Goal: Obtain resource: Download file/media

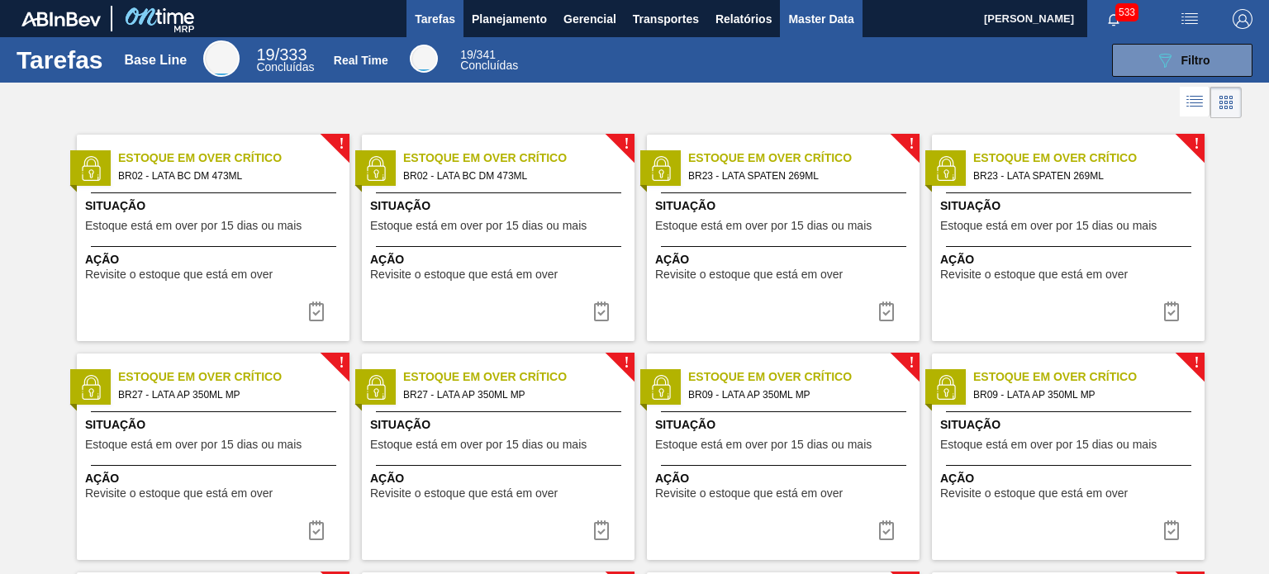
click at [810, 32] on button "Master Data" at bounding box center [821, 18] width 82 height 37
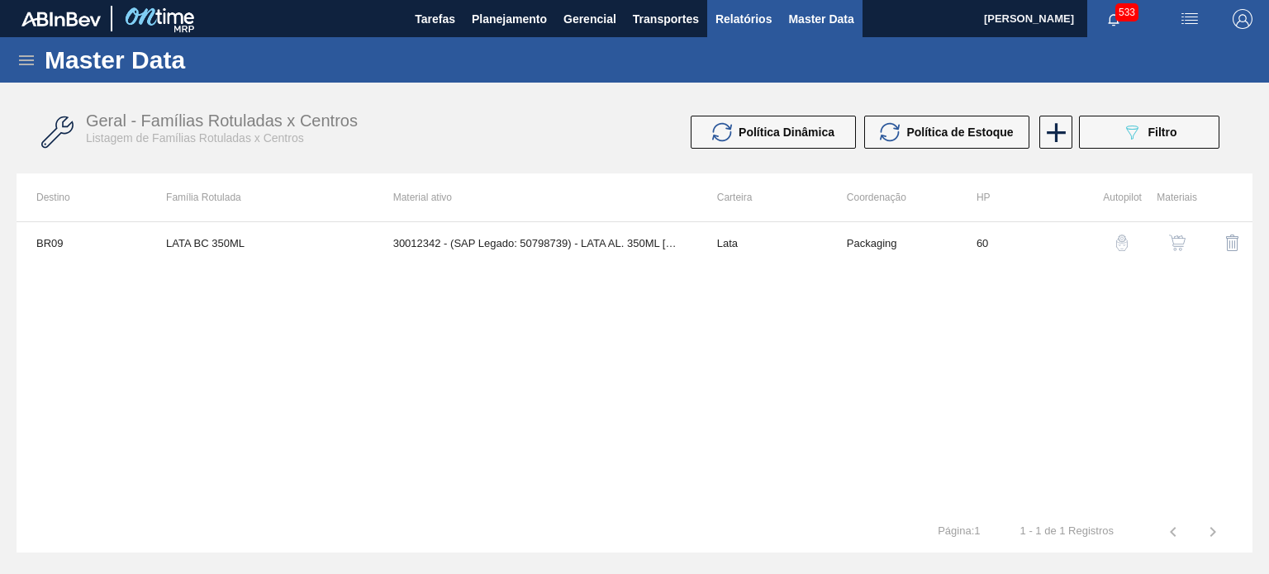
click at [777, 29] on button "Relatórios" at bounding box center [743, 18] width 73 height 37
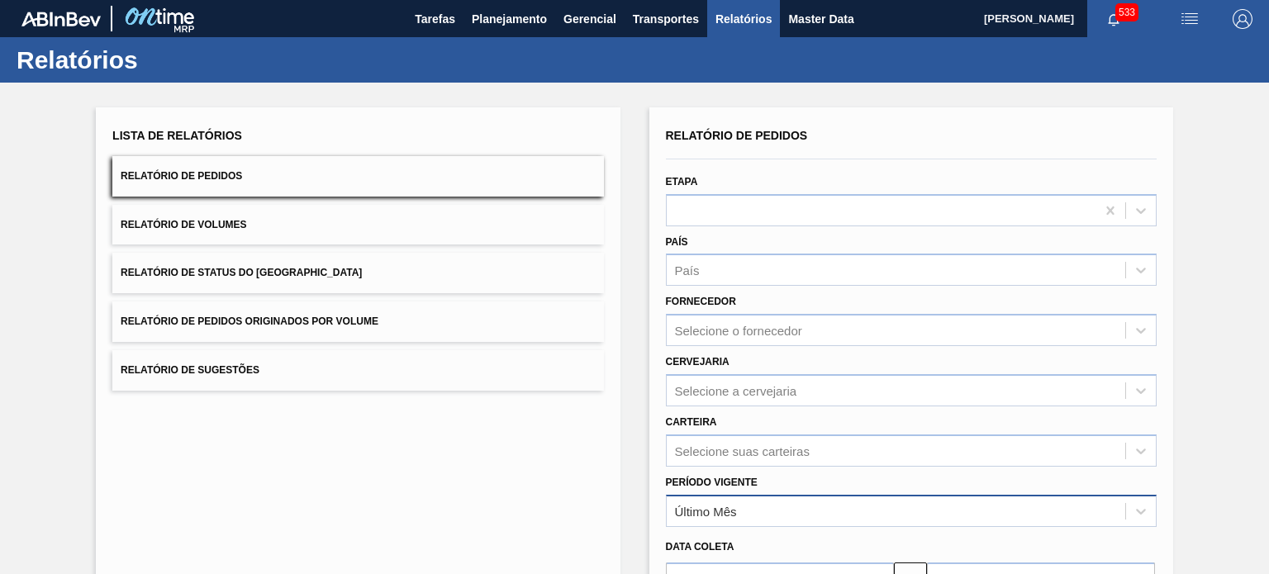
click at [725, 499] on div "Último Mês" at bounding box center [911, 511] width 491 height 32
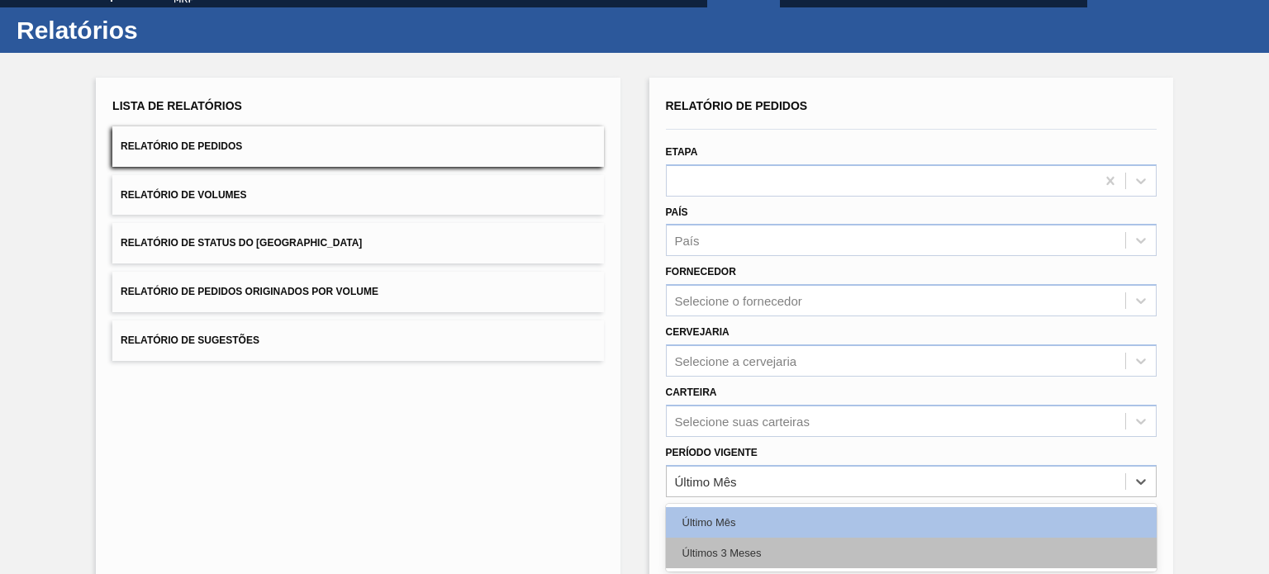
click at [717, 538] on div "Últimos 3 Meses" at bounding box center [911, 553] width 491 height 31
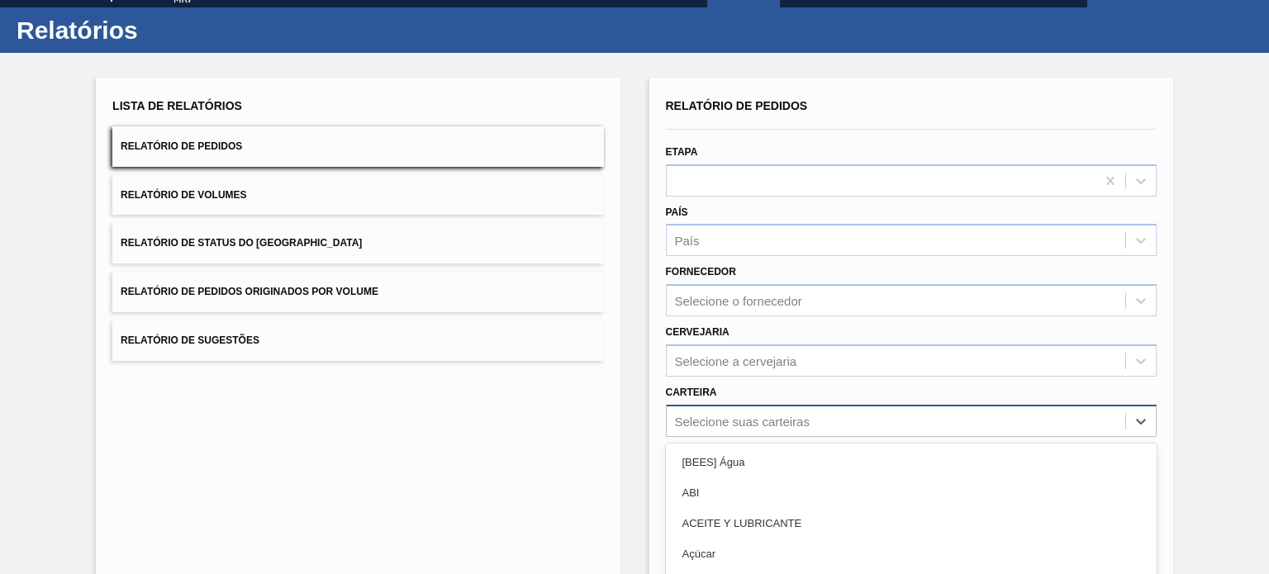
scroll to position [151, 0]
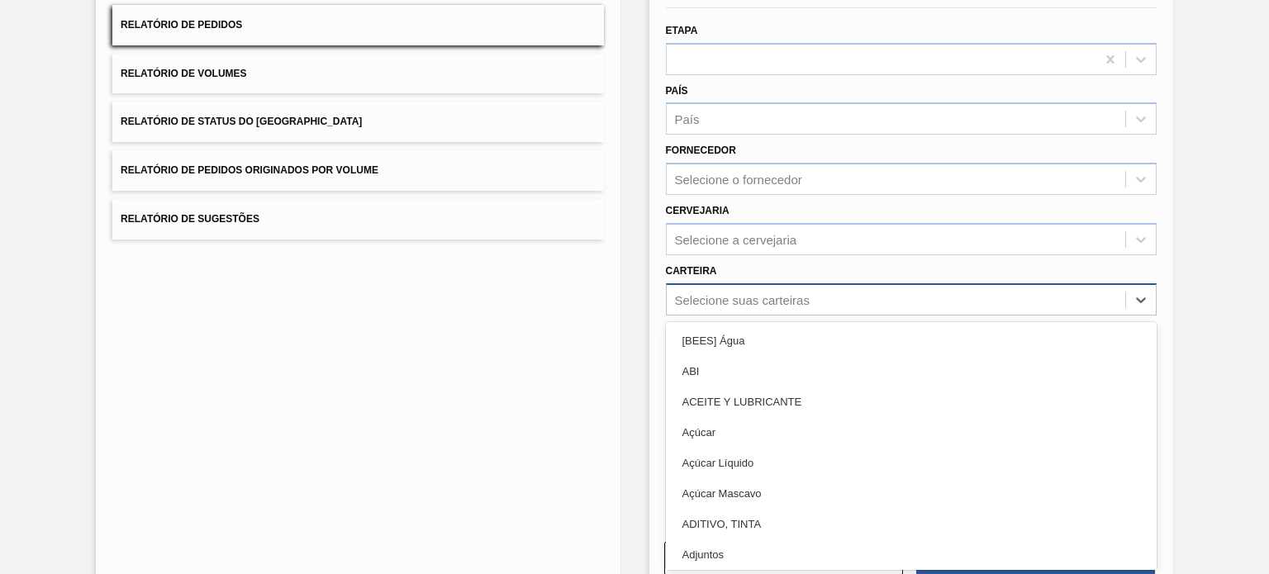
click at [701, 316] on div "option ACEITE Y LUBRICANTE focused, 3 of 101. 101 results available. Use Up and…" at bounding box center [911, 299] width 491 height 32
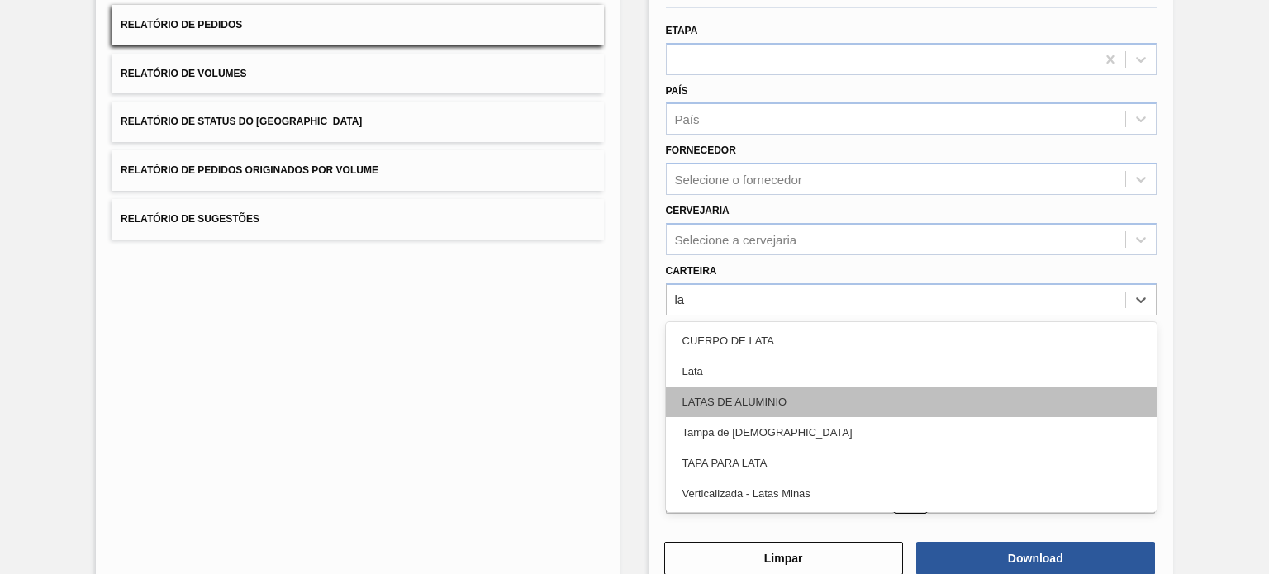
type input "l"
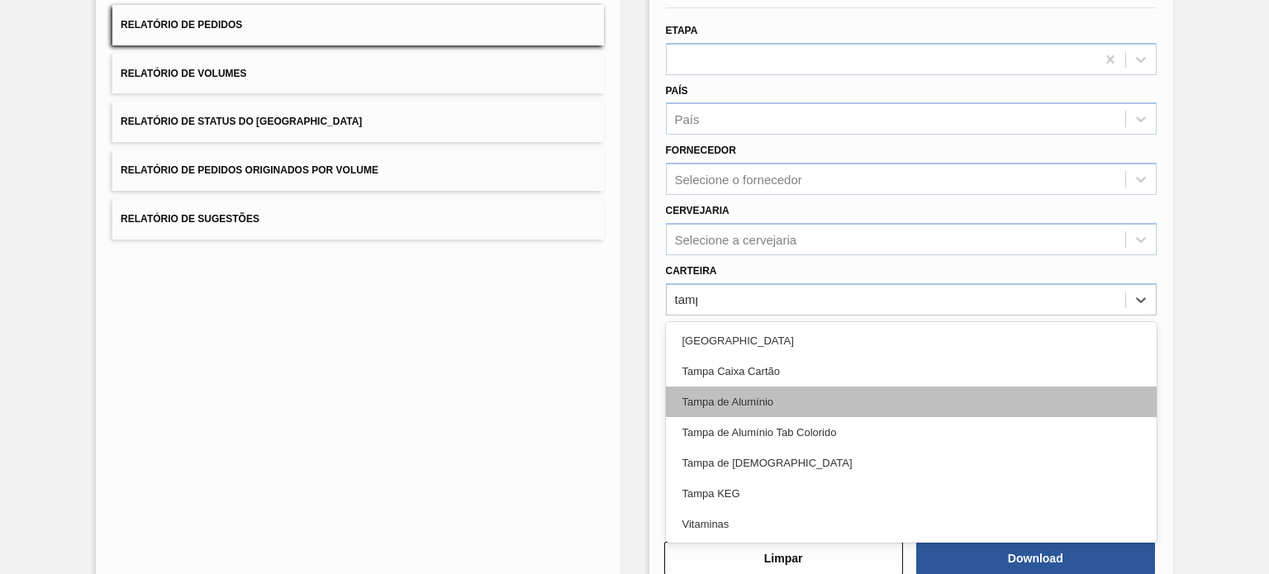
type input "[GEOGRAPHIC_DATA]"
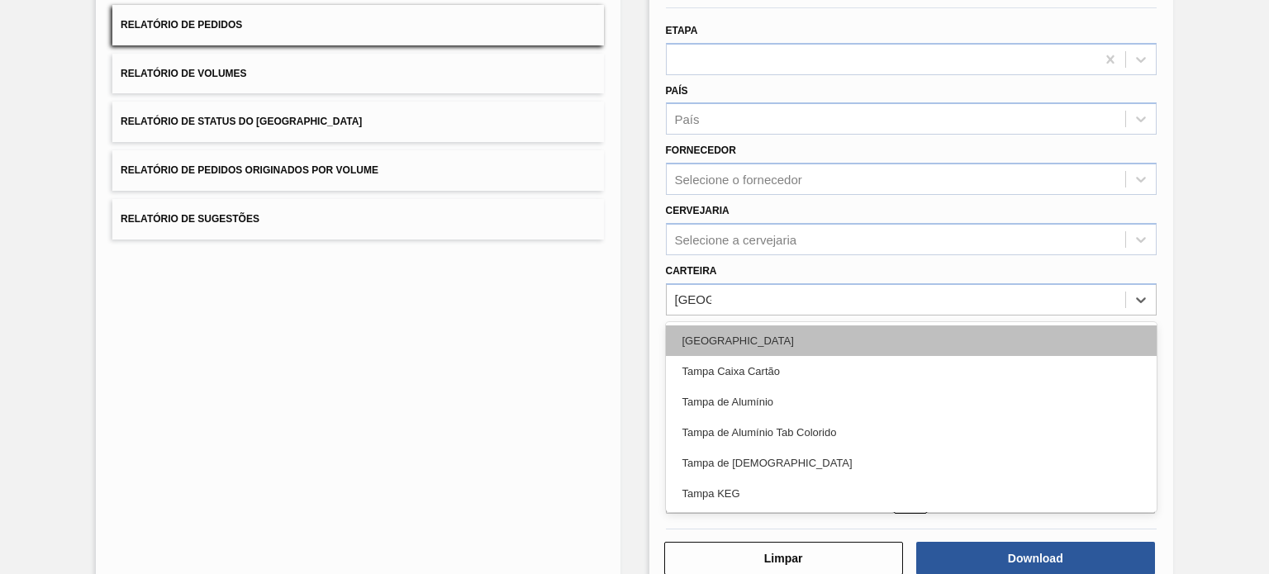
click at [724, 341] on div "[GEOGRAPHIC_DATA]" at bounding box center [911, 341] width 491 height 31
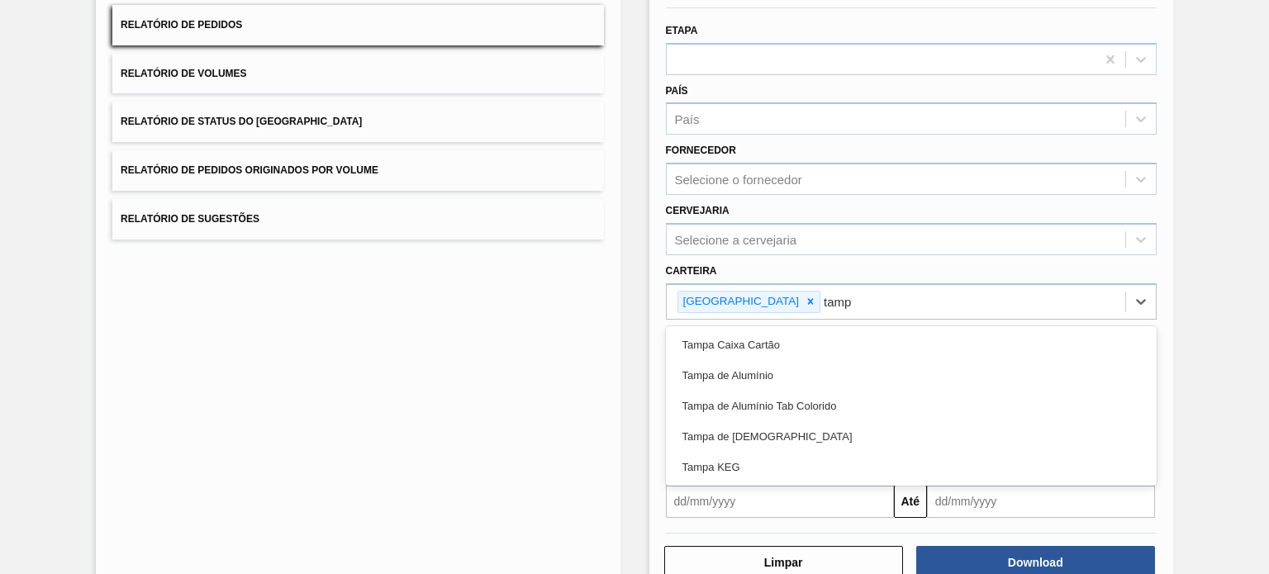
type input "[GEOGRAPHIC_DATA]"
click at [735, 364] on div "Tampa de Alumínio" at bounding box center [911, 375] width 491 height 31
type input "[GEOGRAPHIC_DATA]"
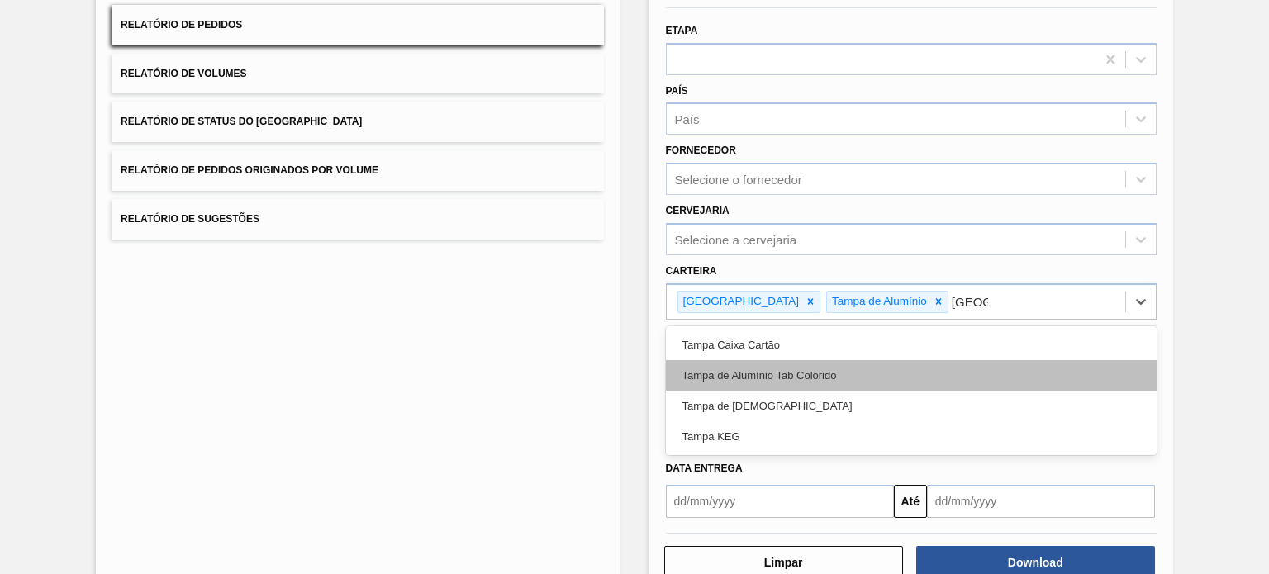
click at [759, 369] on div "Tampa de Alumínio Tab Colorido" at bounding box center [911, 375] width 491 height 31
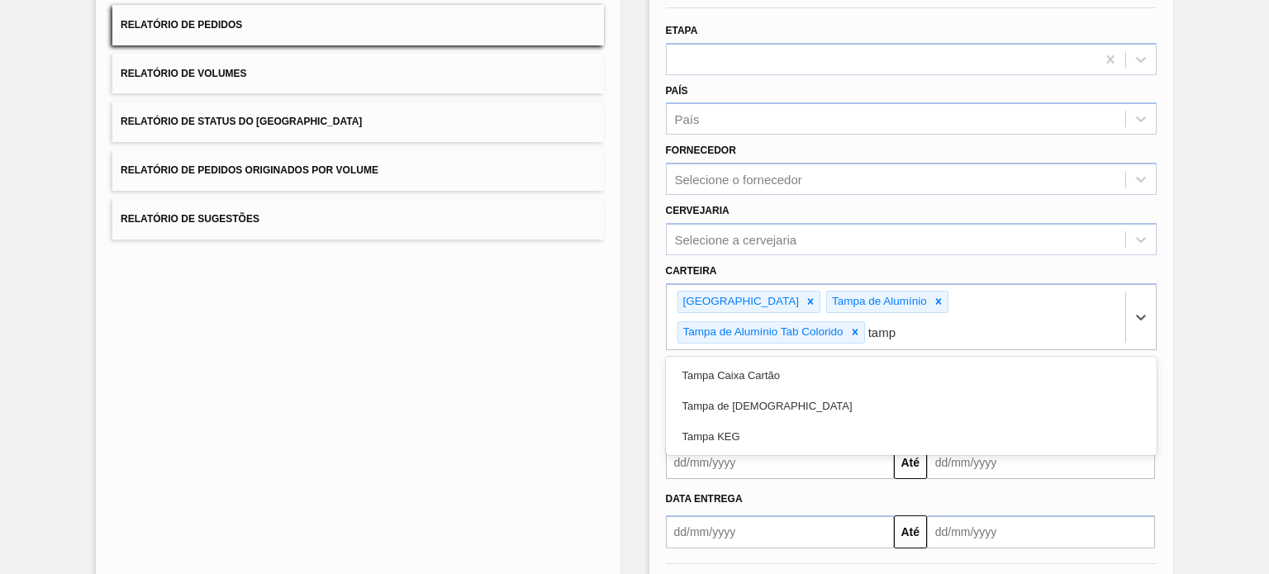
type input "[GEOGRAPHIC_DATA]"
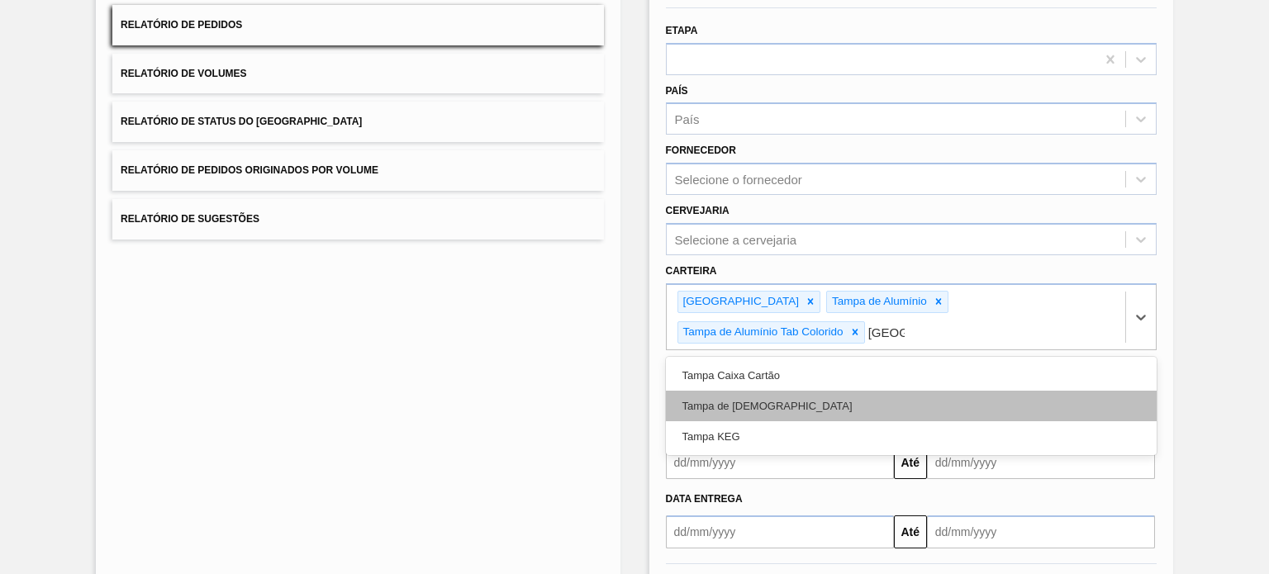
click at [767, 391] on div "Tampa de [DEMOGRAPHIC_DATA]" at bounding box center [911, 406] width 491 height 31
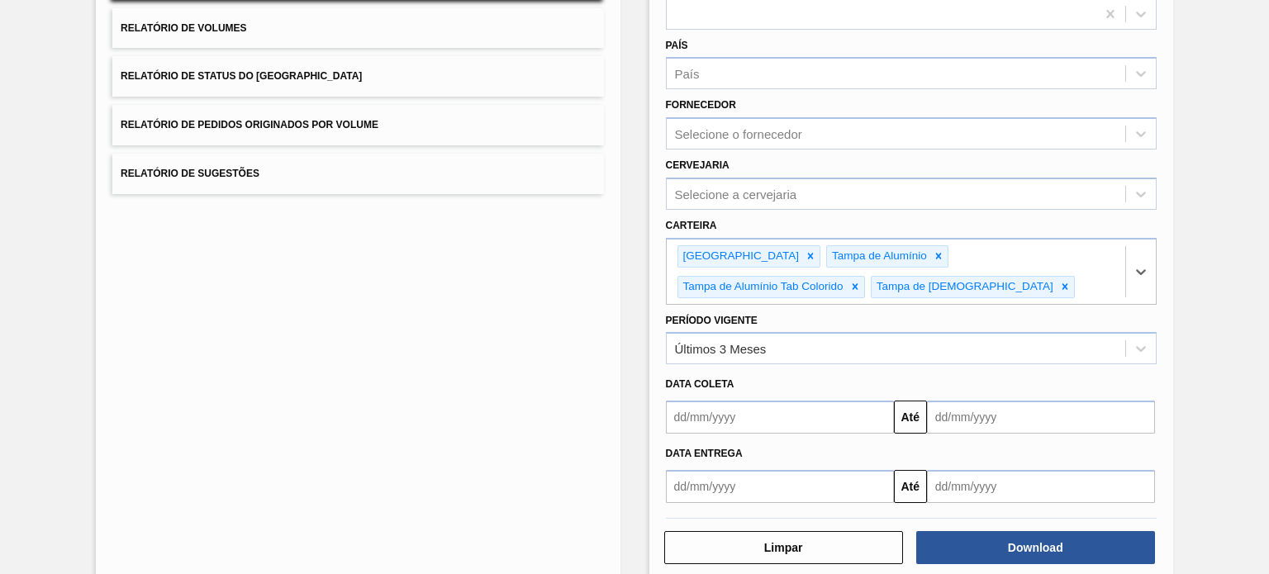
scroll to position [221, 0]
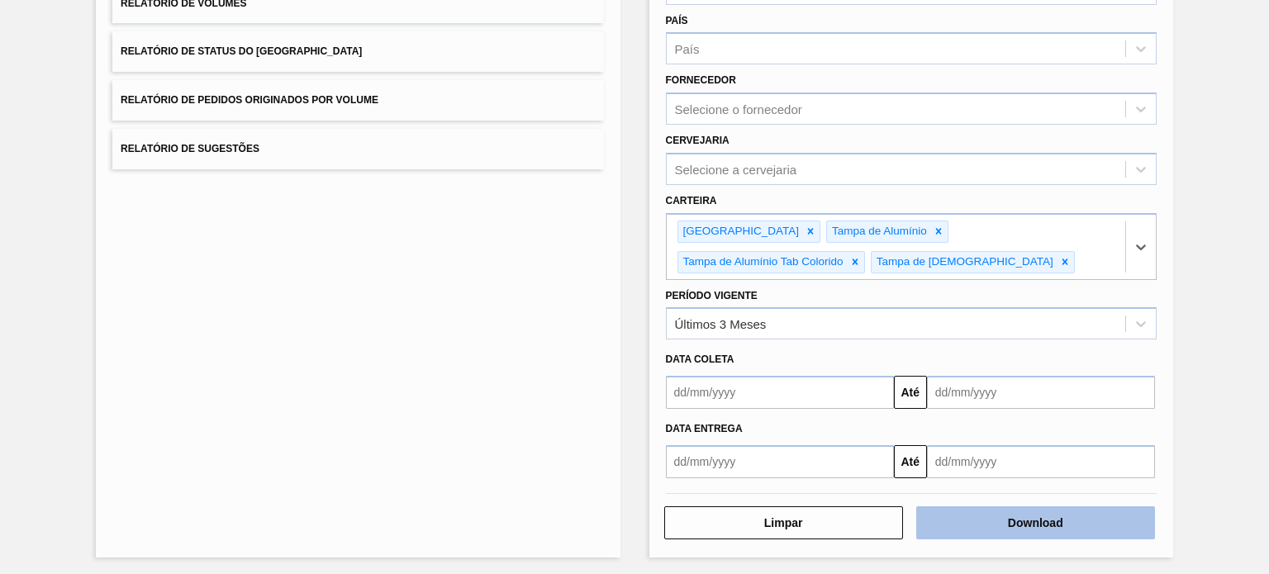
click at [1048, 520] on button "Download" at bounding box center [1035, 522] width 239 height 33
